Goal: Obtain resource: Download file/media

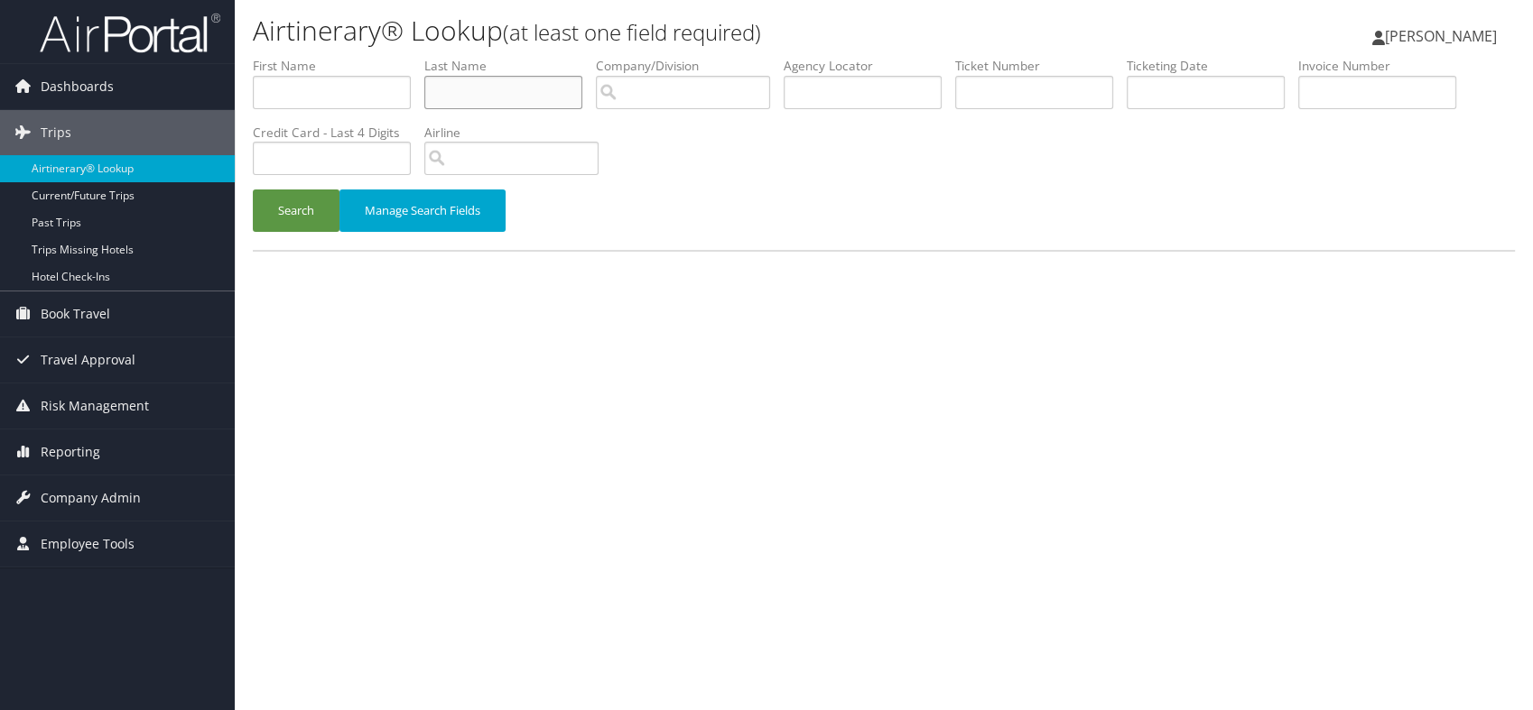
click at [468, 91] on input "text" at bounding box center [503, 92] width 158 height 33
type input "[PERSON_NAME]"
click at [288, 206] on button "Search" at bounding box center [296, 211] width 87 height 42
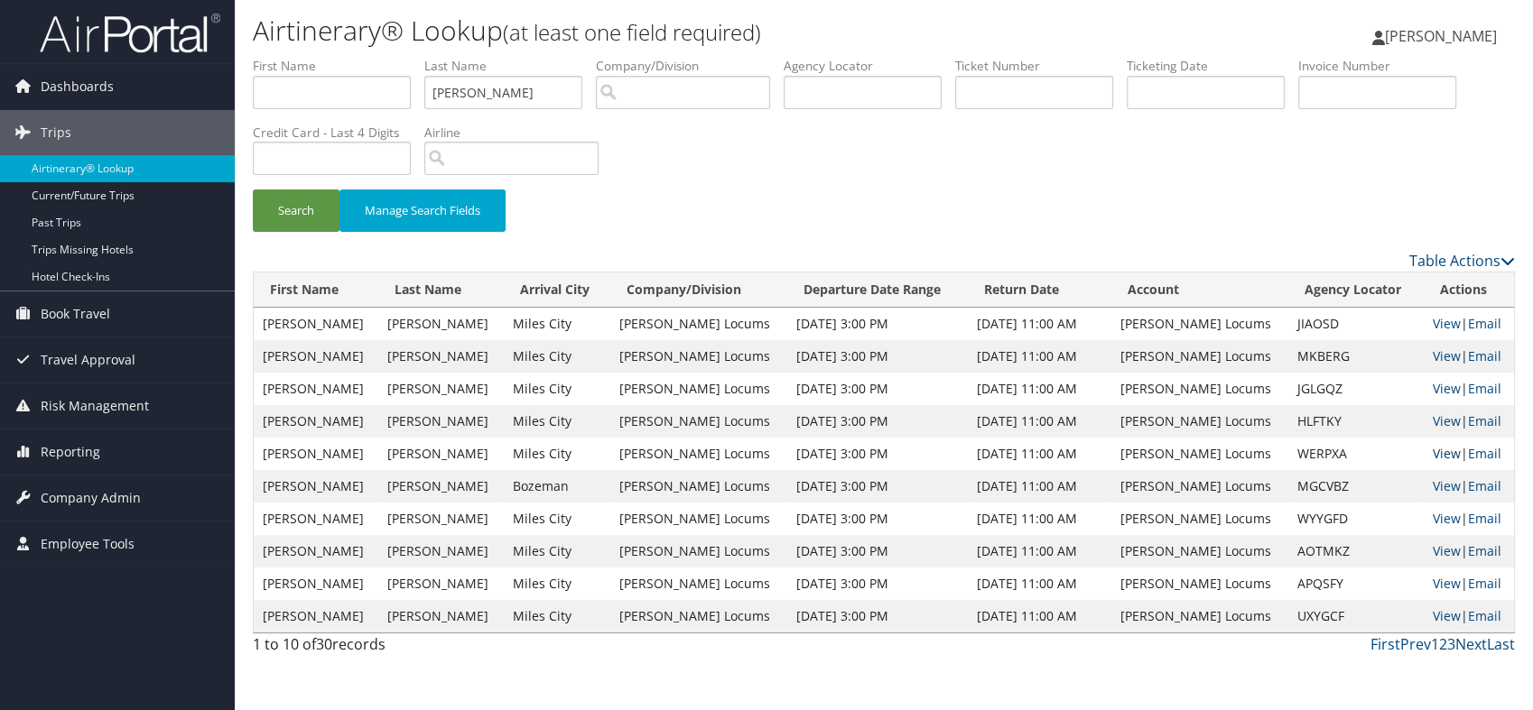
click at [1432, 452] on link "View" at bounding box center [1446, 453] width 28 height 17
click at [1432, 489] on link "View" at bounding box center [1446, 485] width 28 height 17
click at [1432, 517] on link "View" at bounding box center [1446, 518] width 28 height 17
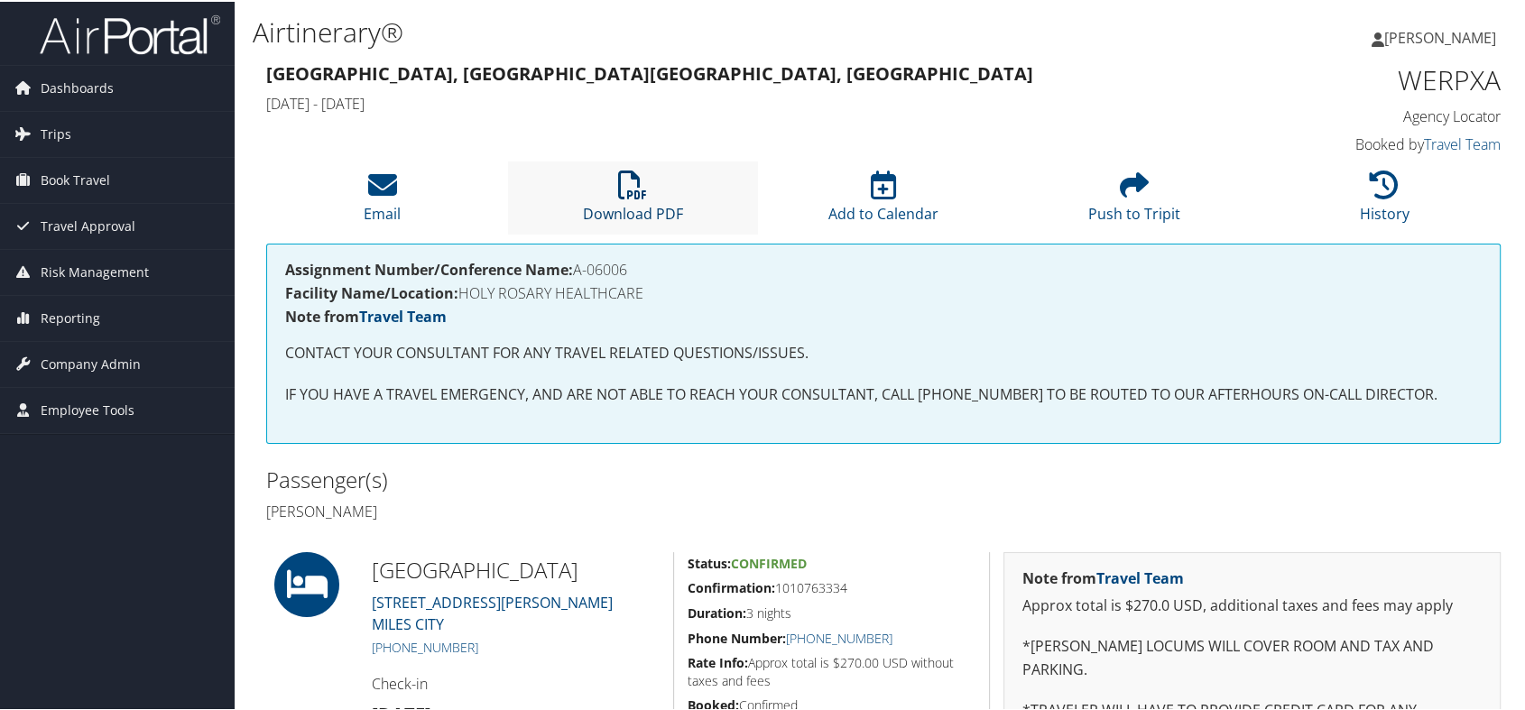
click at [635, 204] on link "Download PDF" at bounding box center [633, 200] width 100 height 43
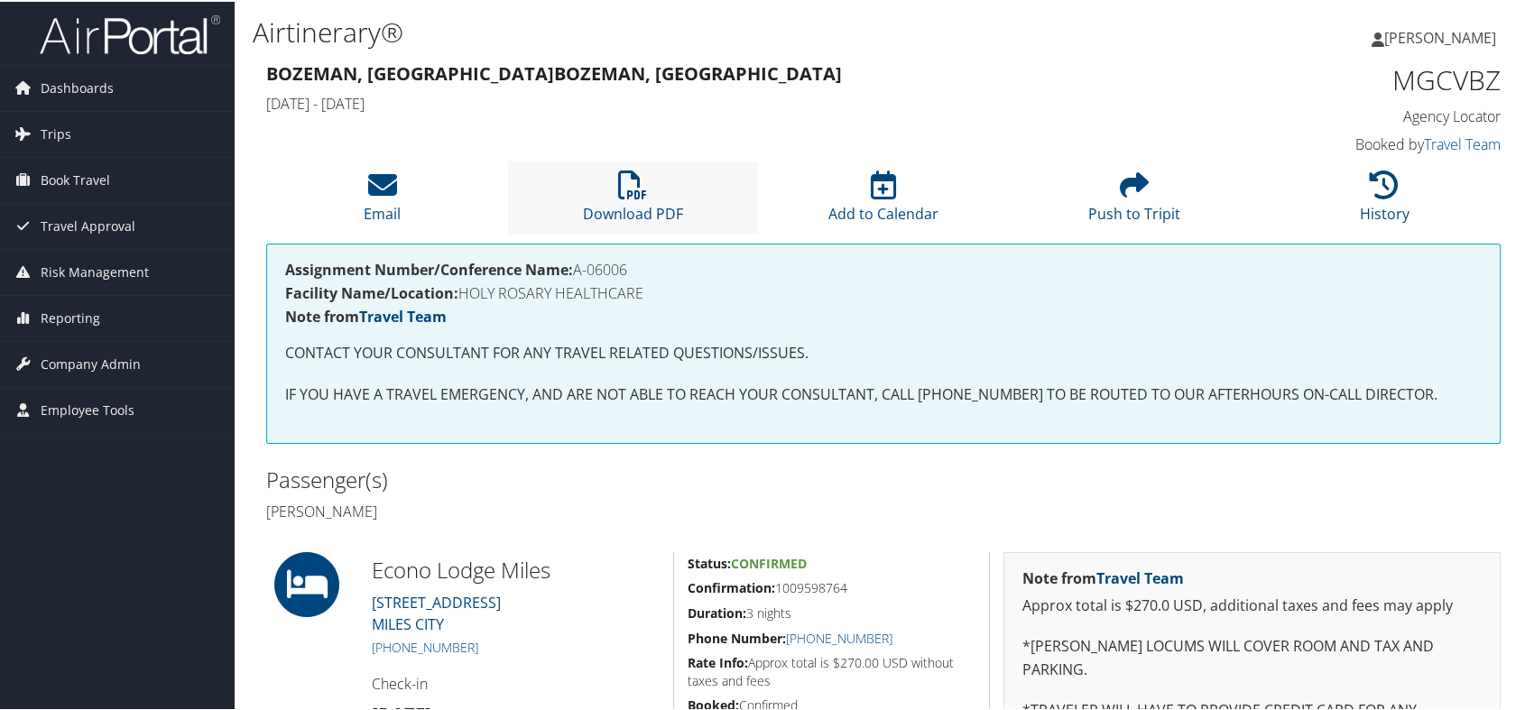
click at [628, 199] on li "Download PDF" at bounding box center [633, 196] width 251 height 73
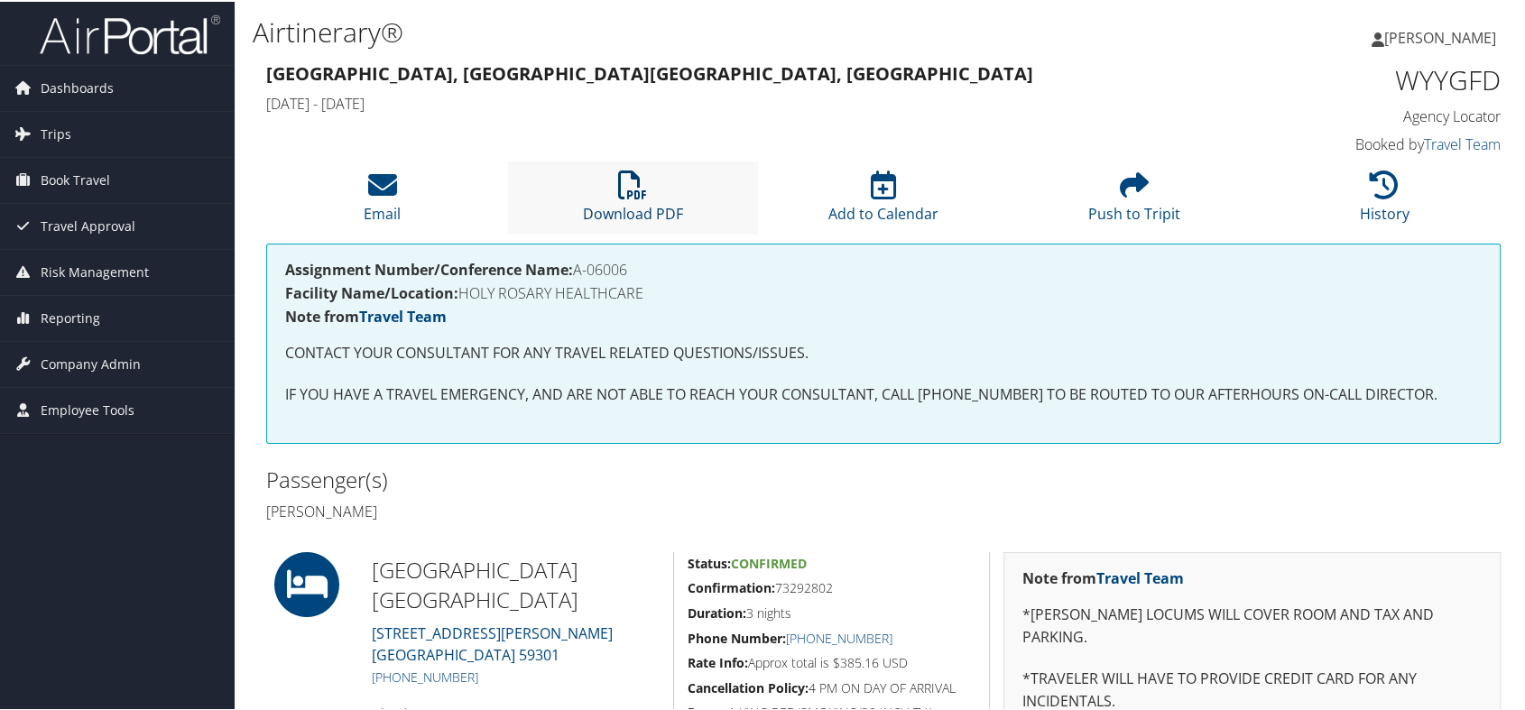
click at [634, 206] on link "Download PDF" at bounding box center [633, 200] width 100 height 43
